Goal: Navigation & Orientation: Find specific page/section

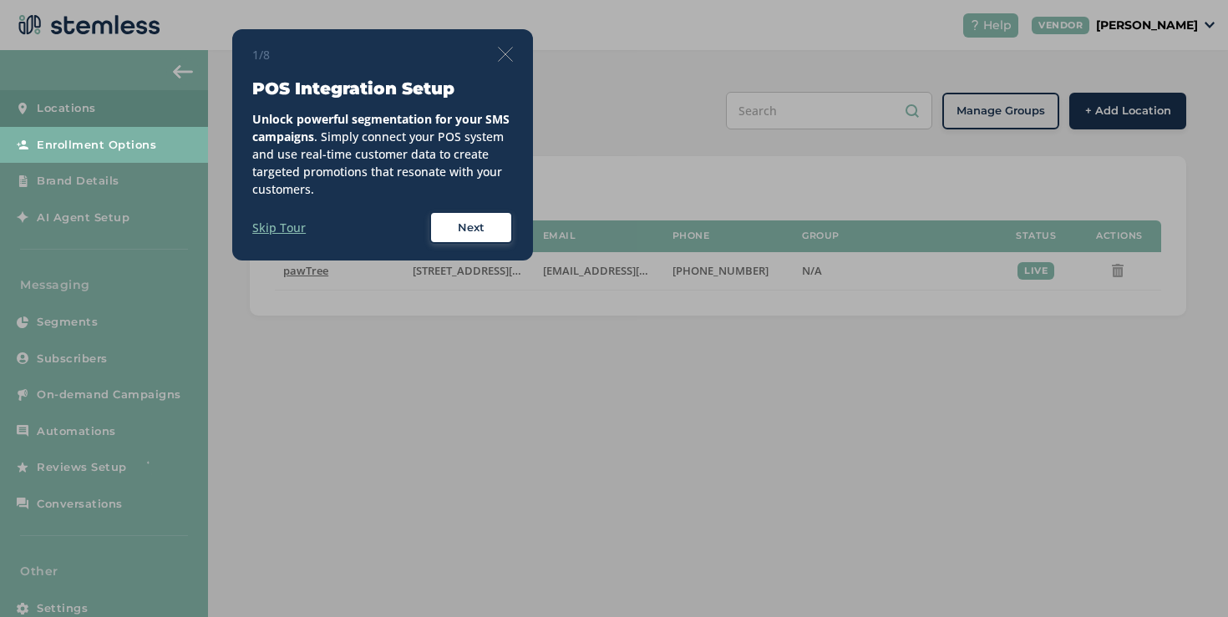
click at [516, 50] on div "1/8 POS Integration Setup Unlock powerful segmentation for your SMS campaigns .…" at bounding box center [382, 145] width 301 height 232
click at [510, 54] on img at bounding box center [505, 54] width 15 height 15
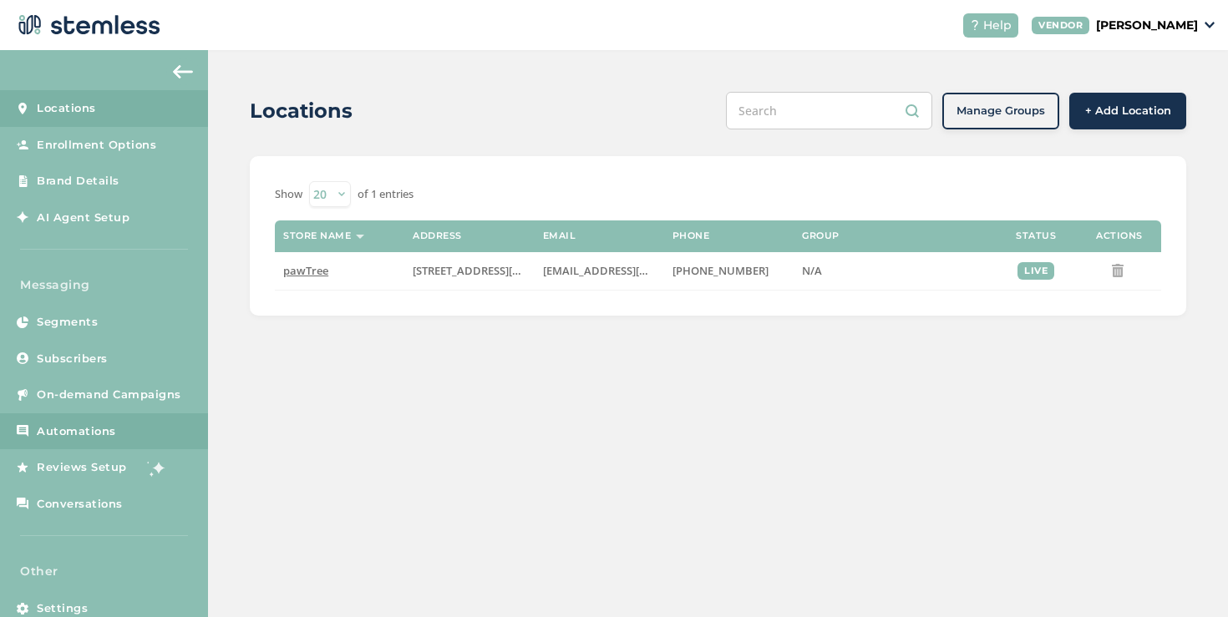
click at [115, 434] on link "Automations" at bounding box center [104, 432] width 208 height 37
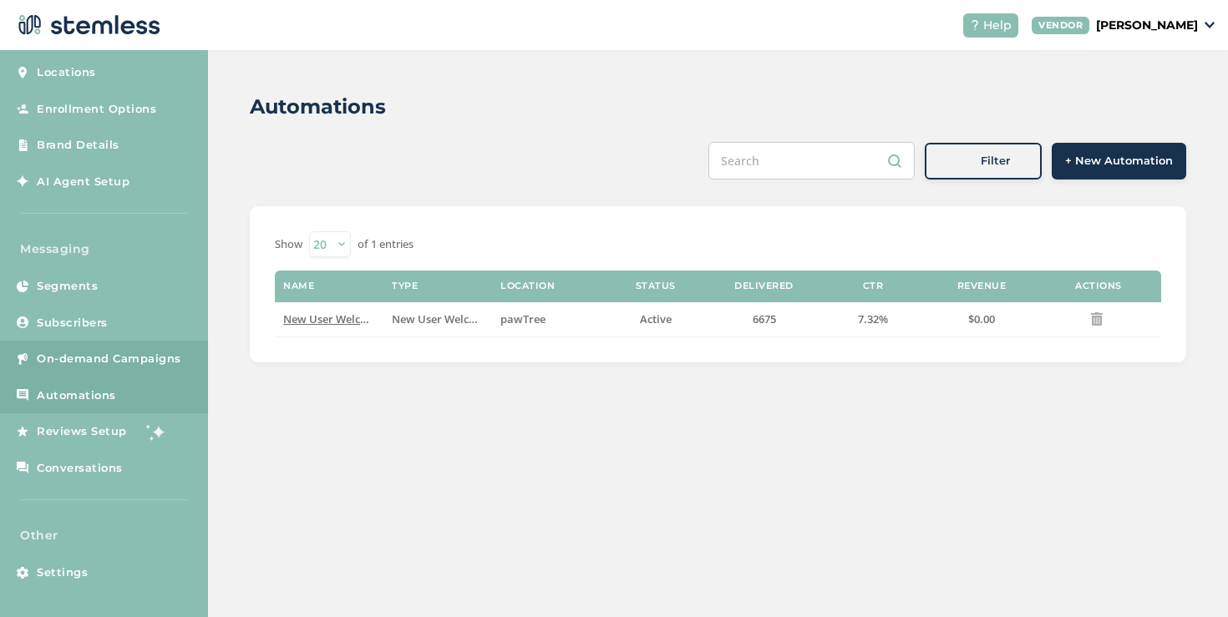
scroll to position [36, 0]
click at [145, 361] on span "On-demand Campaigns" at bounding box center [109, 359] width 145 height 17
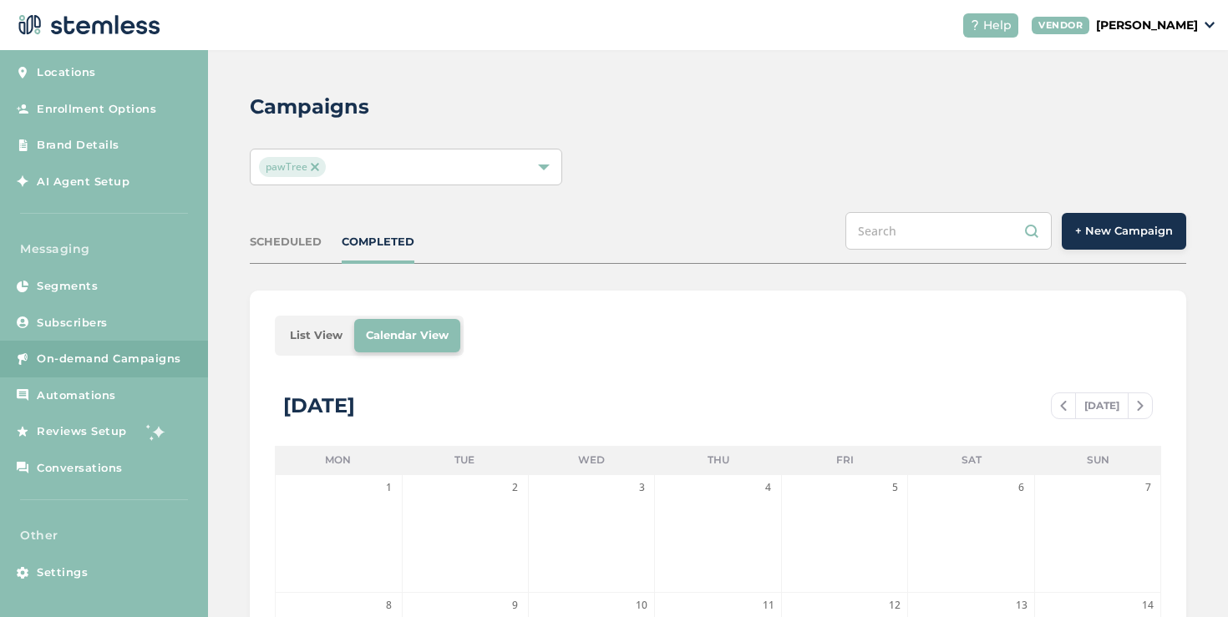
click at [321, 338] on li "List View" at bounding box center [316, 335] width 76 height 33
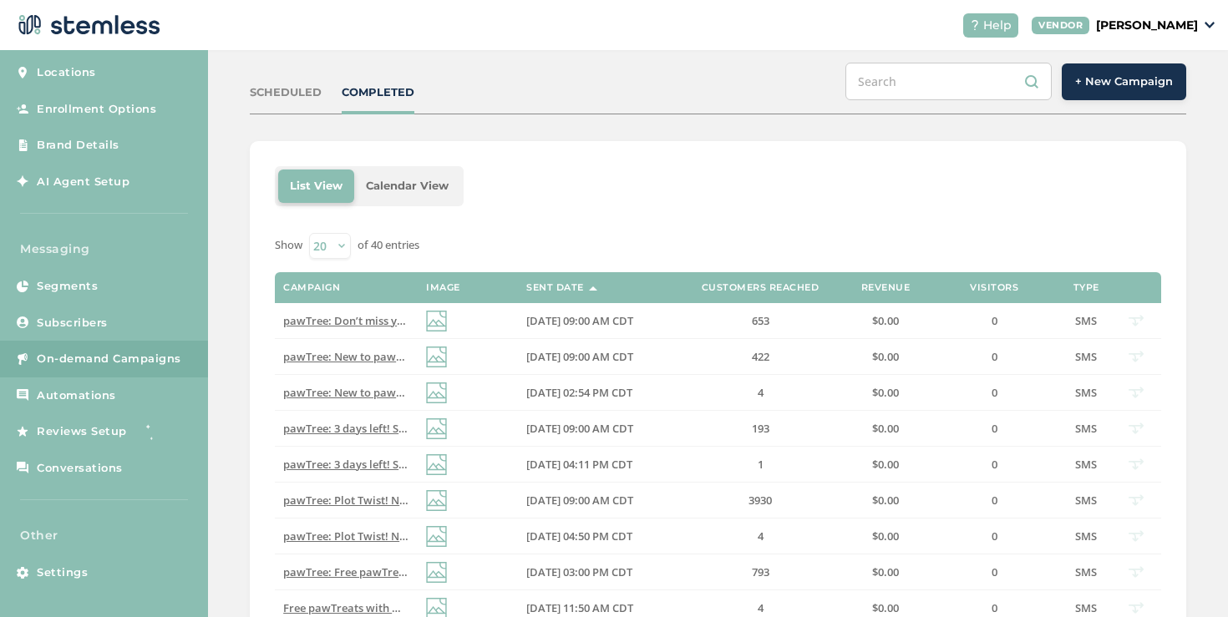
scroll to position [146, 0]
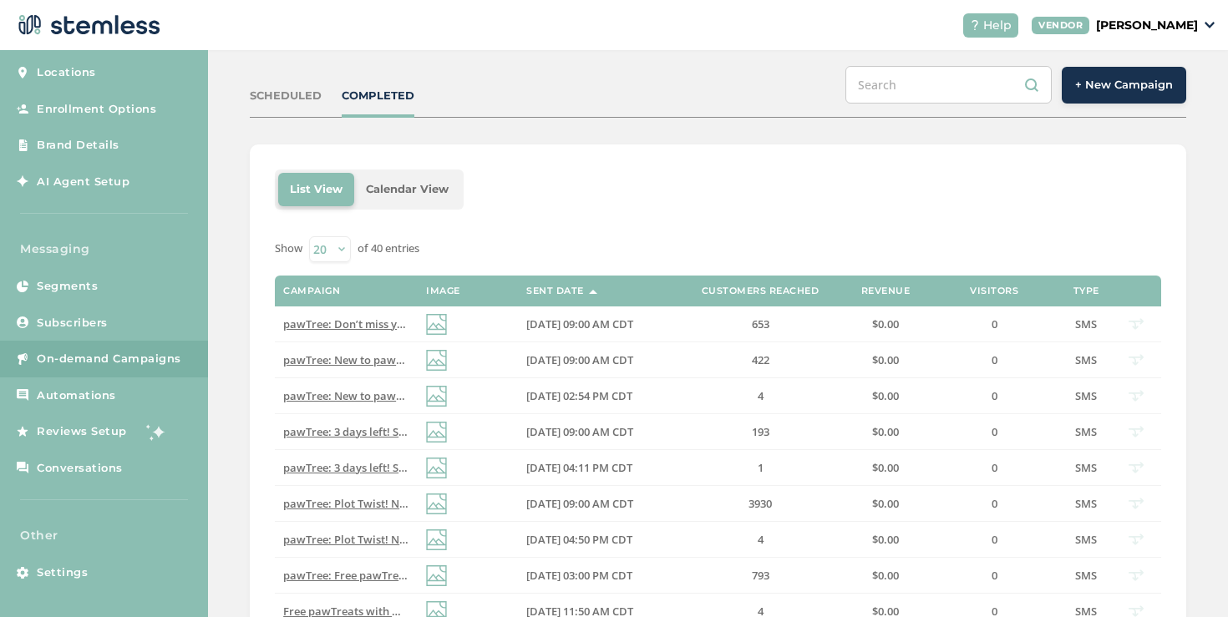
click at [282, 98] on div "SCHEDULED" at bounding box center [286, 96] width 72 height 17
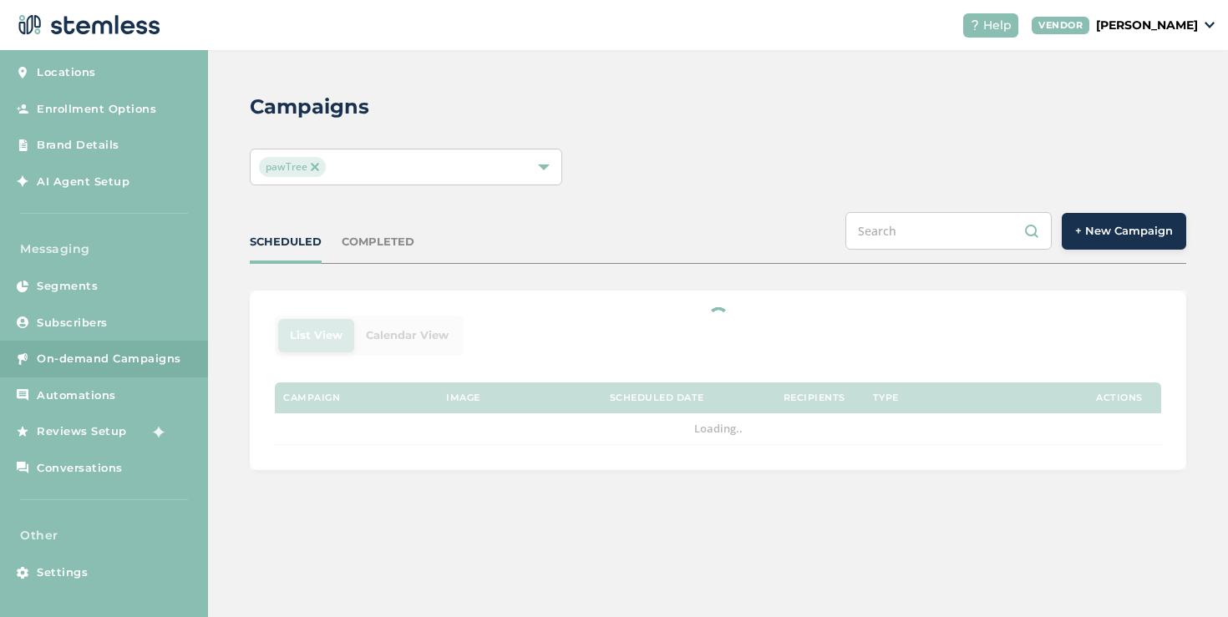
scroll to position [0, 0]
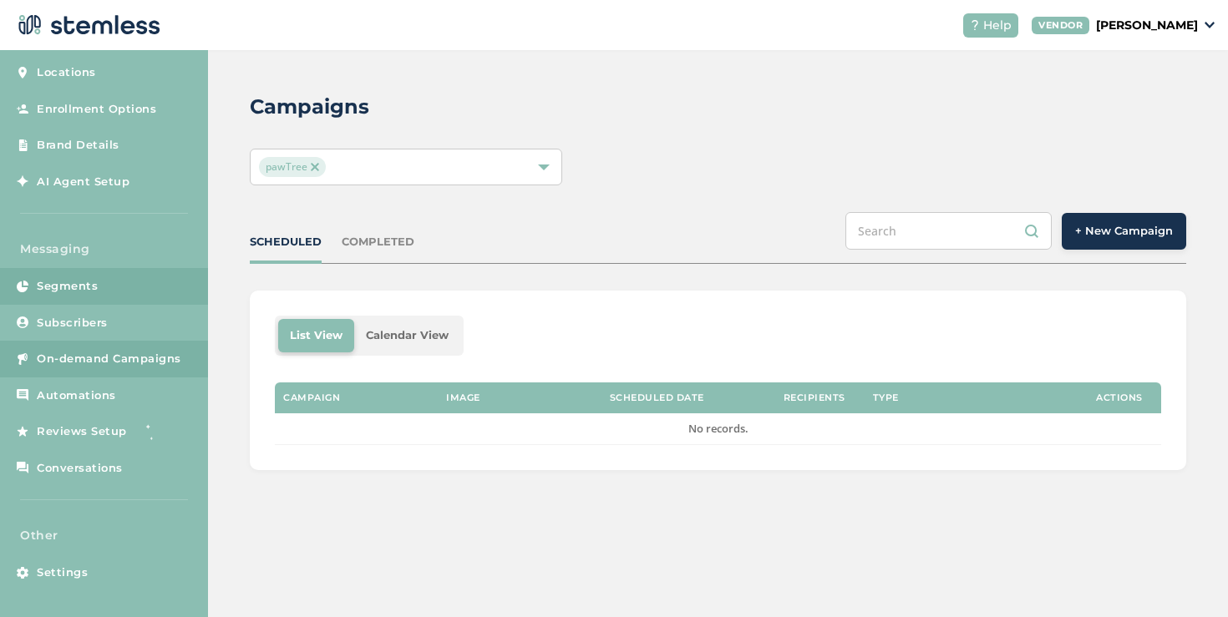
click at [141, 301] on link "Segments" at bounding box center [104, 286] width 208 height 37
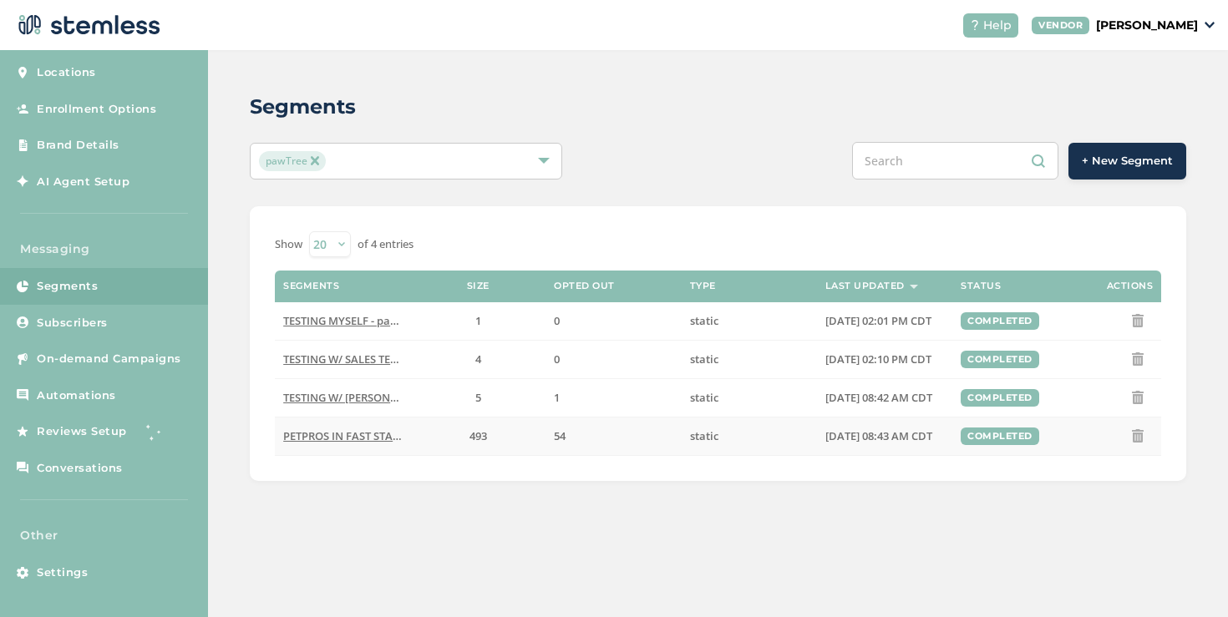
click at [361, 439] on span "PETPROS IN FAST START PERIOD June-Sept - pawTree" at bounding box center [417, 436] width 268 height 15
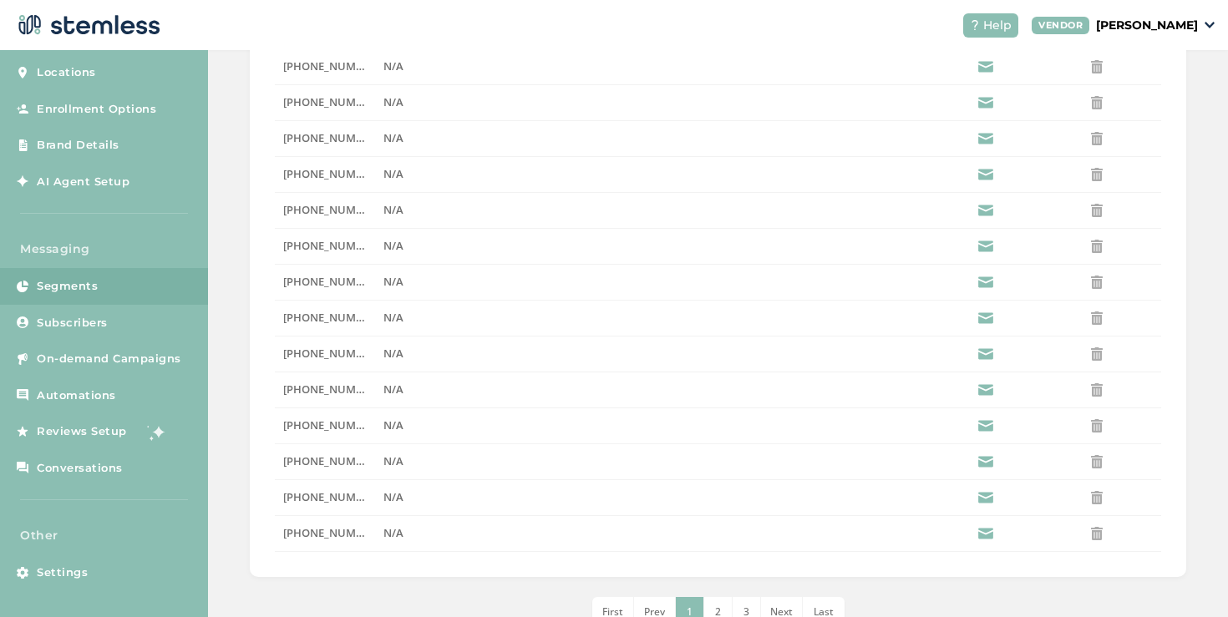
scroll to position [498, 0]
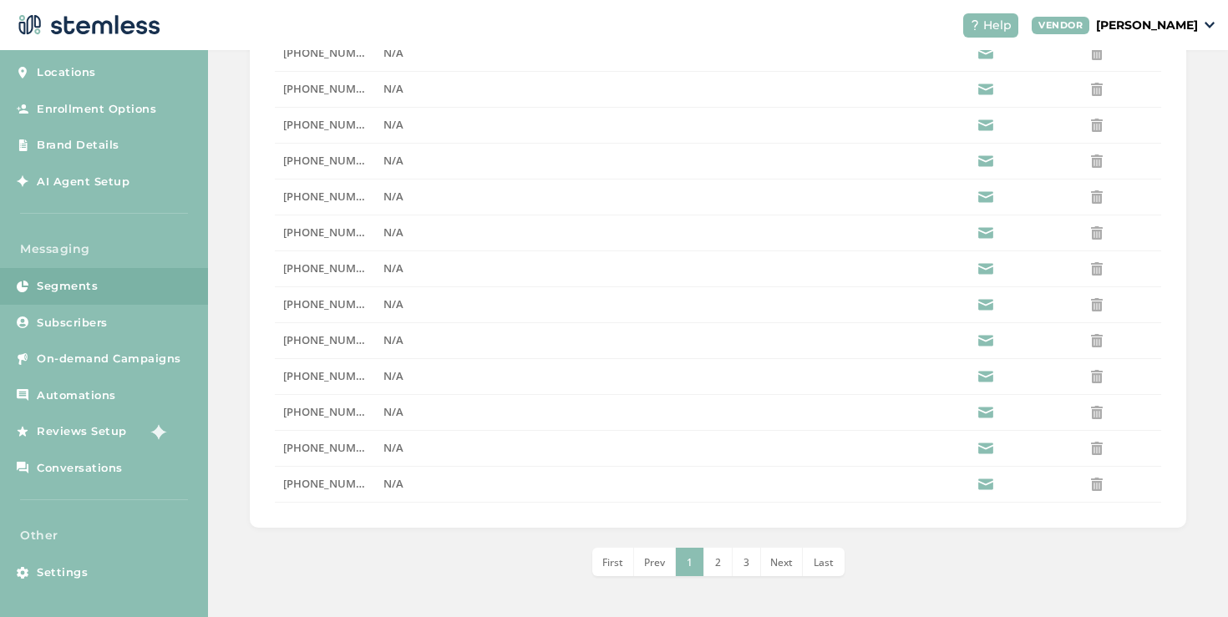
click at [815, 562] on span "Last" at bounding box center [824, 563] width 20 height 14
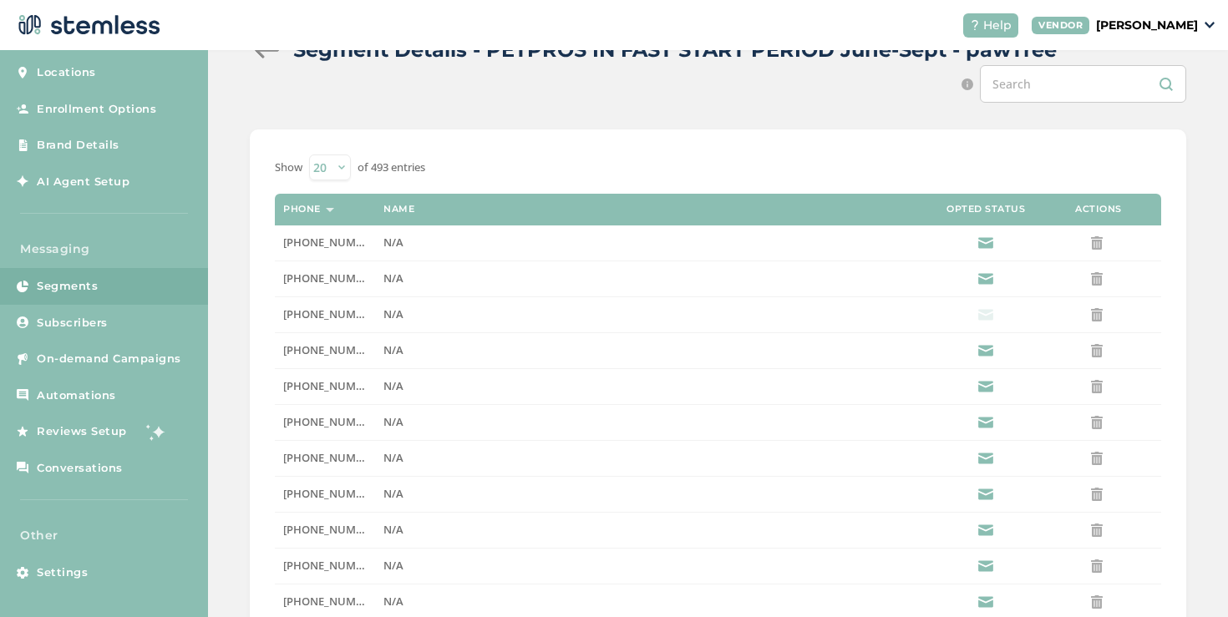
scroll to position [48, 0]
